Goal: Information Seeking & Learning: Learn about a topic

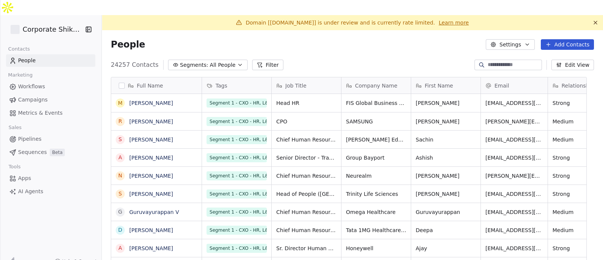
scroll to position [221, 486]
click at [589, 246] on icon "Open Intercom Messenger" at bounding box center [586, 243] width 9 height 10
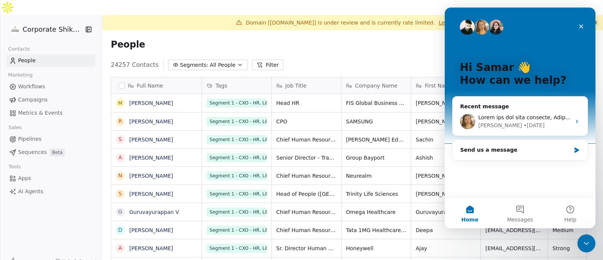
scroll to position [0, 0]
click at [532, 125] on div "[PERSON_NAME] • [DATE]" at bounding box center [524, 125] width 93 height 8
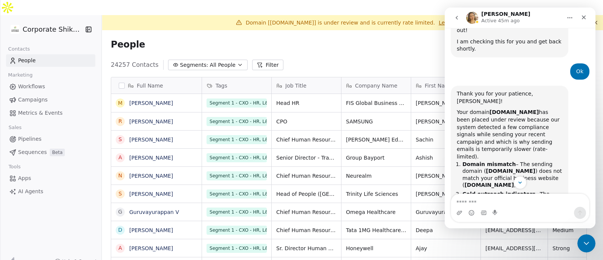
scroll to position [218, 0]
drag, startPoint x: 500, startPoint y: 81, endPoint x: 518, endPoint y: 110, distance: 34.4
click at [518, 110] on div "Your domain [DOMAIN_NAME] has been placed under review because our system detec…" at bounding box center [509, 135] width 105 height 52
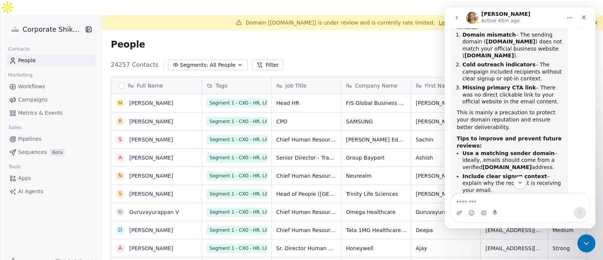
scroll to position [348, 0]
drag, startPoint x: 518, startPoint y: 113, endPoint x: 532, endPoint y: 115, distance: 14.1
click at [532, 149] on li "Use a matching sender domain – ideally, emails should come from a verified [DOM…" at bounding box center [512, 159] width 100 height 21
drag, startPoint x: 505, startPoint y: 109, endPoint x: 538, endPoint y: 116, distance: 33.5
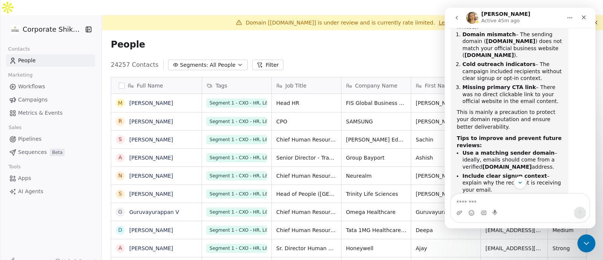
click at [538, 149] on li "Use a matching sender domain – ideally, emails should come from a verified [DOM…" at bounding box center [512, 159] width 100 height 21
drag, startPoint x: 538, startPoint y: 116, endPoint x: 518, endPoint y: 110, distance: 20.8
click at [518, 149] on li "Use a matching sender domain – ideally, emails should come from a verified [DOM…" at bounding box center [512, 159] width 100 height 21
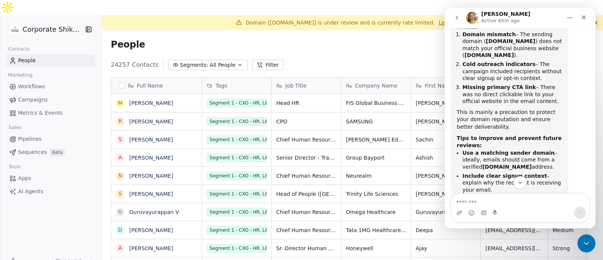
drag, startPoint x: 518, startPoint y: 110, endPoint x: 539, endPoint y: 116, distance: 22.2
click at [539, 149] on li "Use a matching sender domain – ideally, emails should come from a verified [DOM…" at bounding box center [512, 159] width 100 height 21
drag, startPoint x: 539, startPoint y: 116, endPoint x: 525, endPoint y: 108, distance: 16.2
click at [525, 149] on li "Use a matching sender domain – ideally, emails should come from a verified [DOM…" at bounding box center [512, 159] width 100 height 21
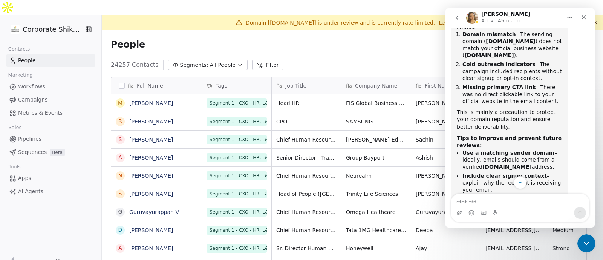
click at [525, 149] on li "Use a matching sender domain – ideally, emails should come from a verified [DOM…" at bounding box center [512, 159] width 100 height 21
drag, startPoint x: 532, startPoint y: 122, endPoint x: 559, endPoint y: 130, distance: 28.1
click at [559, 172] on li "Include clear signup context – explain why the recipient is receiving your emai…" at bounding box center [512, 182] width 100 height 21
drag, startPoint x: 559, startPoint y: 130, endPoint x: 538, endPoint y: 123, distance: 21.3
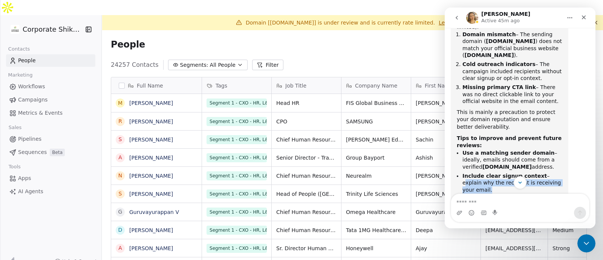
click at [538, 172] on li "Include clear signup context – explain why the recipient is receiving your emai…" at bounding box center [512, 182] width 100 height 21
drag, startPoint x: 534, startPoint y: 123, endPoint x: 556, endPoint y: 131, distance: 23.1
click at [556, 172] on li "Include clear signup context – explain why the recipient is receiving your emai…" at bounding box center [512, 182] width 100 height 21
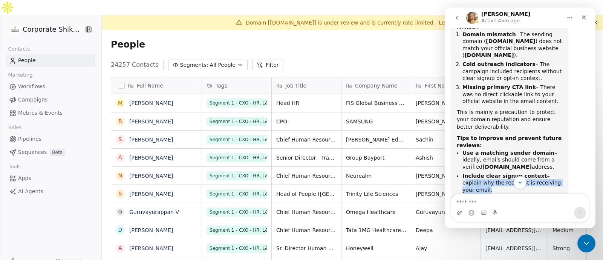
drag, startPoint x: 516, startPoint y: 138, endPoint x: 552, endPoint y: 147, distance: 36.8
click at [552, 195] on li "Add a main CTA link – link to your website or program page in the email body." at bounding box center [512, 205] width 100 height 21
drag, startPoint x: 552, startPoint y: 147, endPoint x: 522, endPoint y: 140, distance: 30.5
click at [522, 195] on li "Add a main CTA link – link to your website or program page in the email body." at bounding box center [512, 205] width 100 height 21
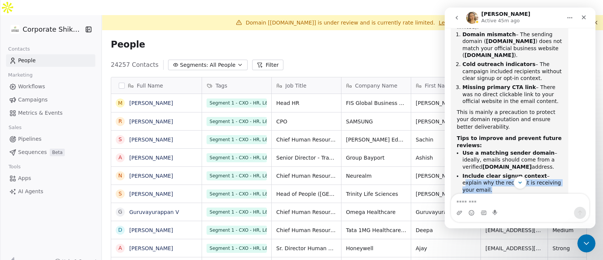
click at [522, 195] on li "Add a main CTA link – link to your website or program page in the email body." at bounding box center [512, 205] width 100 height 21
drag, startPoint x: 516, startPoint y: 140, endPoint x: 557, endPoint y: 147, distance: 41.3
click at [557, 195] on li "Add a main CTA link – link to your website or program page in the email body." at bounding box center [512, 205] width 100 height 21
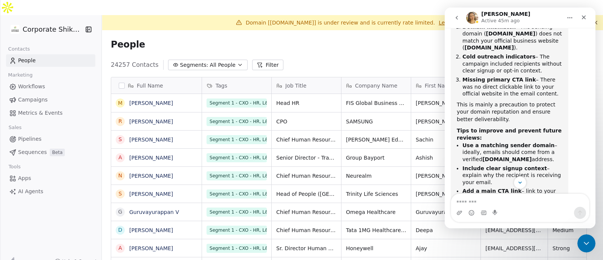
drag, startPoint x: 507, startPoint y: 149, endPoint x: 541, endPoint y: 154, distance: 34.6
click at [541, 210] on li "Keep unsubscribe link and business info – this helps maintain trust and complia…" at bounding box center [512, 220] width 100 height 21
drag, startPoint x: 509, startPoint y: 152, endPoint x: 536, endPoint y: 153, distance: 27.1
click at [536, 210] on li "Keep unsubscribe link and business info – this helps maintain trust and complia…" at bounding box center [512, 220] width 100 height 21
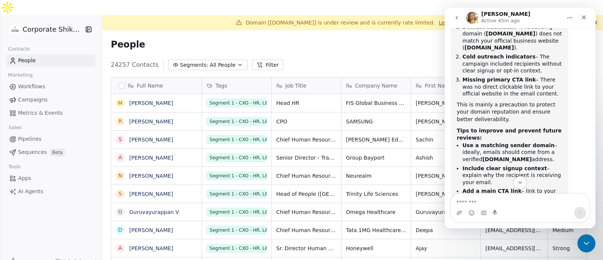
click at [536, 210] on li "Keep unsubscribe link and business info – this helps maintain trust and complia…" at bounding box center [512, 220] width 100 height 21
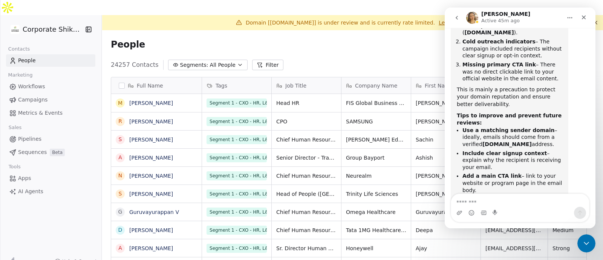
drag, startPoint x: 497, startPoint y: 160, endPoint x: 545, endPoint y: 174, distance: 50.1
click at [545, 229] on div "Once these adjustments are made, your emails are much less likely to trigger a …" at bounding box center [509, 243] width 105 height 29
drag, startPoint x: 554, startPoint y: 174, endPoint x: 509, endPoint y: 168, distance: 45.6
click at [509, 229] on div "Once these adjustments are made, your emails are much less likely to trigger a …" at bounding box center [509, 243] width 105 height 29
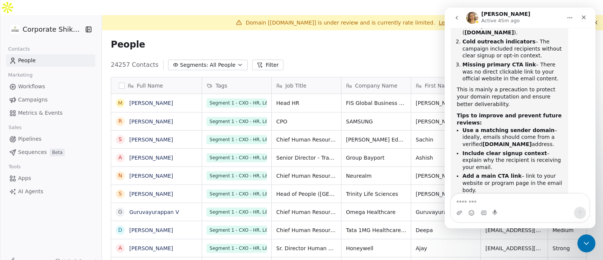
click at [509, 229] on div "Once these adjustments are made, your emails are much less likely to trigger a …" at bounding box center [509, 243] width 105 height 29
drag, startPoint x: 487, startPoint y: 159, endPoint x: 549, endPoint y: 172, distance: 62.8
click at [549, 229] on div "Once these adjustments are made, your emails are much less likely to trigger a …" at bounding box center [509, 243] width 105 height 29
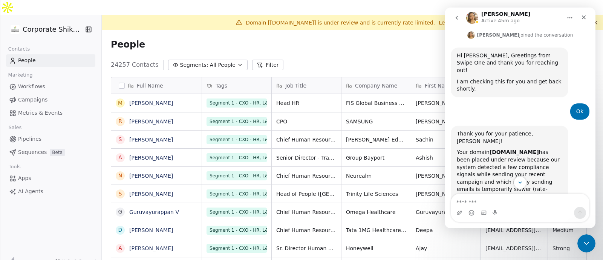
scroll to position [136, 0]
